Goal: Information Seeking & Learning: Learn about a topic

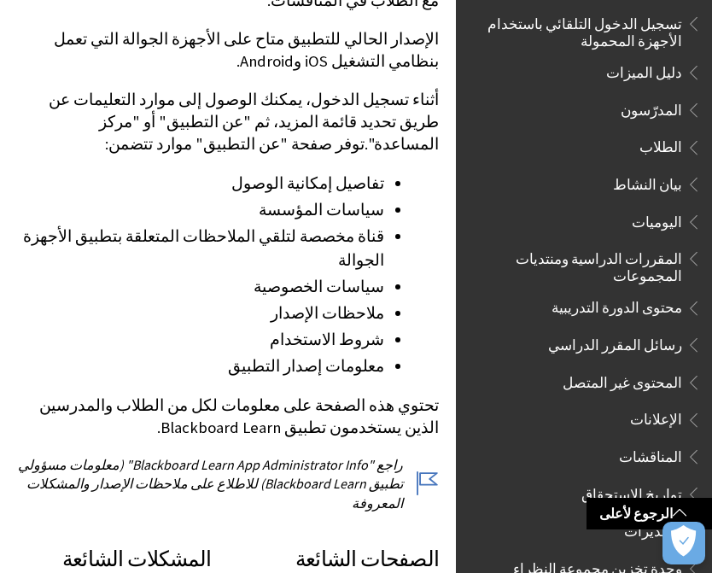
scroll to position [283, 0]
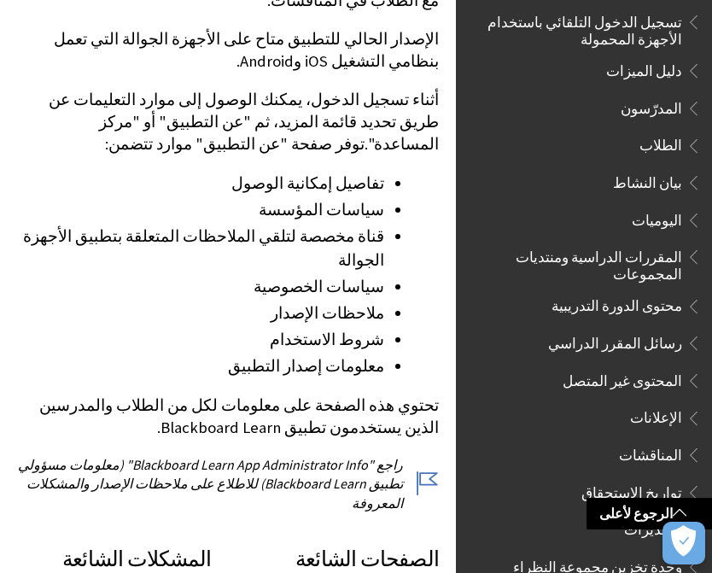
click at [686, 113] on span "Book outline for Blackboard App Help" at bounding box center [691, 104] width 18 height 21
